Goal: Information Seeking & Learning: Check status

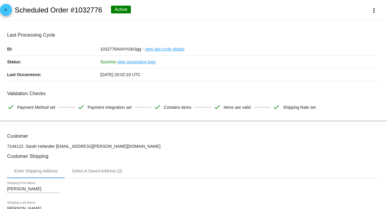
scroll to position [533, 0]
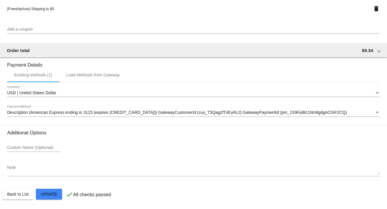
drag, startPoint x: 53, startPoint y: 194, endPoint x: 53, endPoint y: 24, distance: 169.4
click at [53, 193] on div at bounding box center [193, 104] width 387 height 209
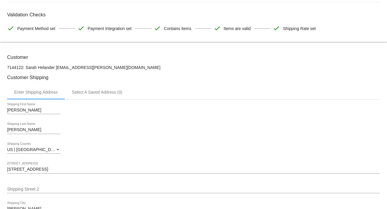
scroll to position [0, 0]
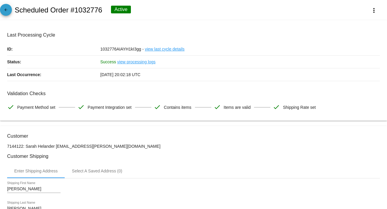
click at [9, 9] on link "arrow_back" at bounding box center [6, 10] width 12 height 12
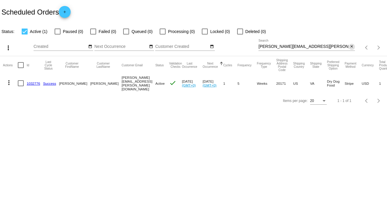
click at [350, 47] on mat-icon "close" at bounding box center [352, 46] width 4 height 5
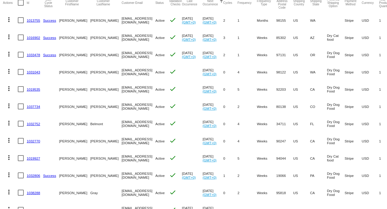
scroll to position [39, 0]
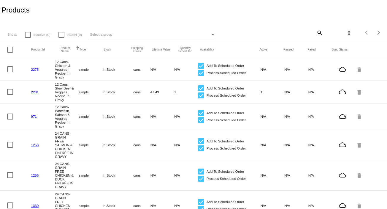
click at [316, 31] on mat-icon "search" at bounding box center [319, 32] width 7 height 9
click at [260, 33] on input "Search" at bounding box center [290, 31] width 64 height 5
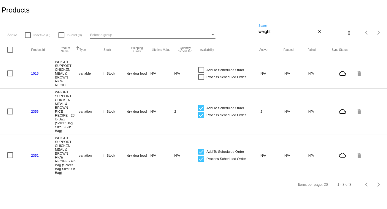
type input "weight"
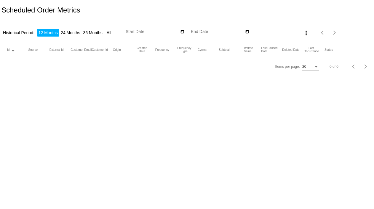
type input "[DATE]"
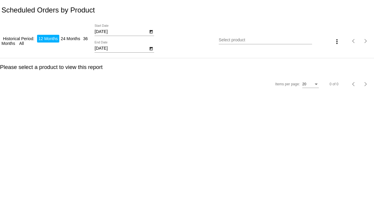
click at [116, 31] on input "[DATE]" at bounding box center [121, 31] width 53 height 5
type input "[DATE]"
click at [105, 48] on input "[DATE]" at bounding box center [121, 48] width 53 height 5
type input "[DATE]"
click at [229, 41] on input "Select product" at bounding box center [265, 40] width 93 height 5
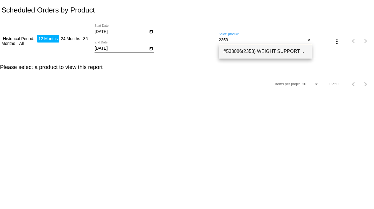
click at [236, 50] on span "#533086(2353) WEIGHT SUPPORT CHICKEN MEAL & BROWN RICE RECIPE - 28-lb Bag (Sele…" at bounding box center [266, 51] width 84 height 14
type input "WEIGHT SUPPORT CHICKEN MEAL & BROWN RICE RECIPE - 28-lb Bag (Select Bag Size: 2…"
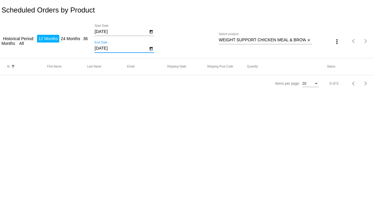
drag, startPoint x: 119, startPoint y: 49, endPoint x: 68, endPoint y: 46, distance: 51.1
click at [75, 48] on div "Historical Period: 12 Months 24 Months 36 Months All [DATE] Start Date [DATE] E…" at bounding box center [187, 39] width 374 height 38
type input "[DATE]"
click at [249, 39] on input "WEIGHT SUPPORT CHICKEN MEAL & BROWN RICE RECIPE - 28-lb Bag (Select Bag Size: 2…" at bounding box center [262, 40] width 87 height 5
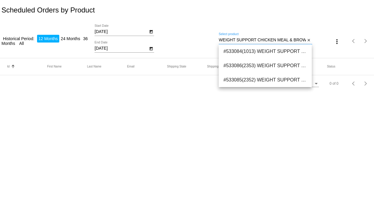
click at [267, 38] on input "WEIGHT SUPPORT CHICKEN MEAL & BROWN RICE RECIPE - 28-lb Bag (Select Bag Size: 2…" at bounding box center [262, 40] width 87 height 5
click at [310, 39] on mat-icon "close" at bounding box center [309, 40] width 4 height 5
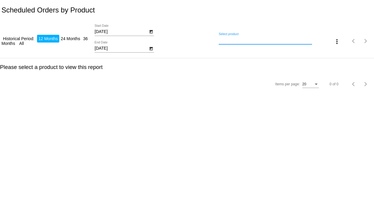
click at [234, 41] on input "Select product" at bounding box center [265, 40] width 93 height 5
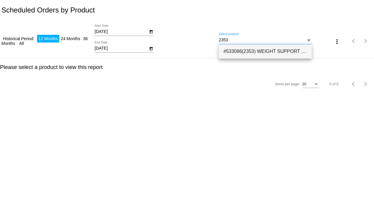
click at [236, 53] on span "#533086(2353) WEIGHT SUPPORT CHICKEN MEAL & BROWN RICE RECIPE - 28-lb Bag (Sele…" at bounding box center [266, 51] width 84 height 14
type input "WEIGHT SUPPORT CHICKEN MEAL & BROWN RICE RECIPE - 28-lb Bag (Select Bag Size: 2…"
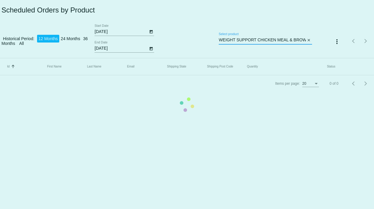
scroll to position [0, 106]
